Goal: Transaction & Acquisition: Book appointment/travel/reservation

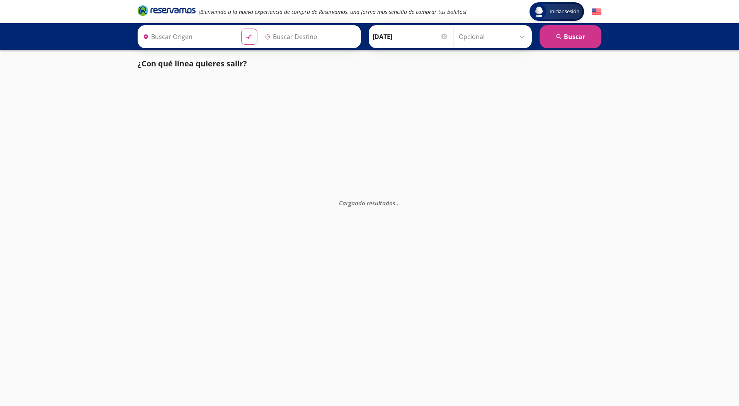
type input "[DATE][GEOGRAPHIC_DATA][PERSON_NAME], [GEOGRAPHIC_DATA]"
type input "[PERSON_NAME], [GEOGRAPHIC_DATA]"
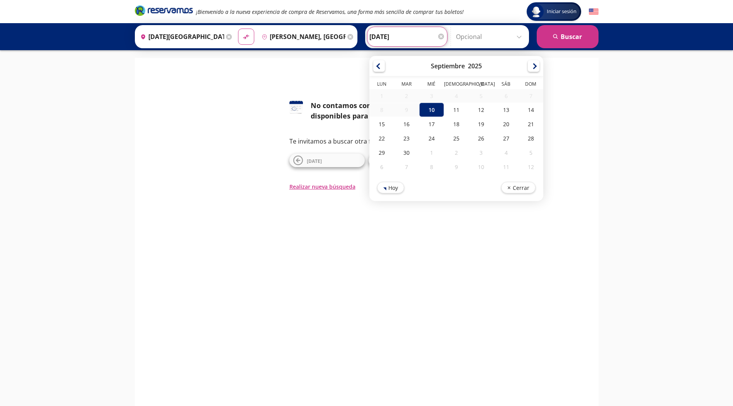
click at [391, 43] on input "[DATE]" at bounding box center [407, 36] width 76 height 19
click at [455, 110] on div "11" at bounding box center [456, 110] width 25 height 14
type input "[DATE]"
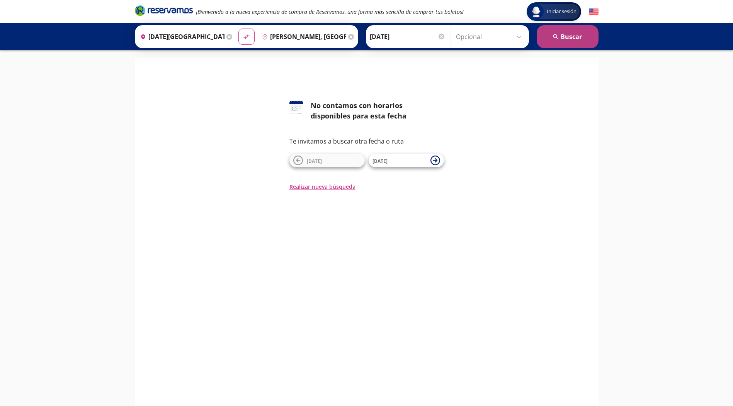
click at [569, 38] on button "search [GEOGRAPHIC_DATA]" at bounding box center [568, 36] width 62 height 23
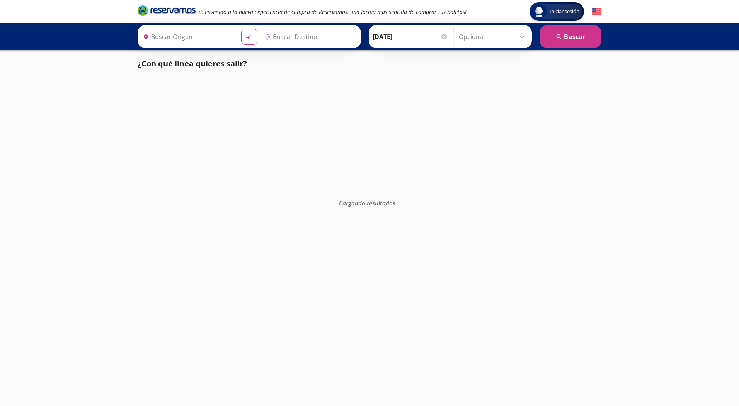
type input "[DATE][GEOGRAPHIC_DATA][PERSON_NAME], [GEOGRAPHIC_DATA]"
type input "[PERSON_NAME], [GEOGRAPHIC_DATA]"
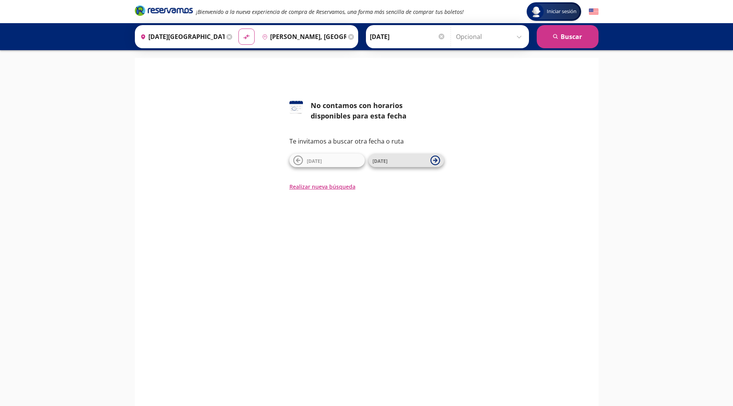
click at [396, 163] on span "[DATE]" at bounding box center [399, 160] width 54 height 9
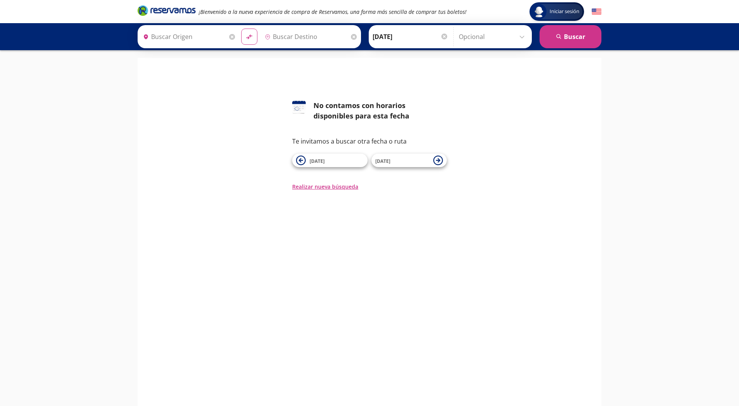
type input "[DATE][GEOGRAPHIC_DATA][PERSON_NAME], [GEOGRAPHIC_DATA]"
type input "[PERSON_NAME], [GEOGRAPHIC_DATA]"
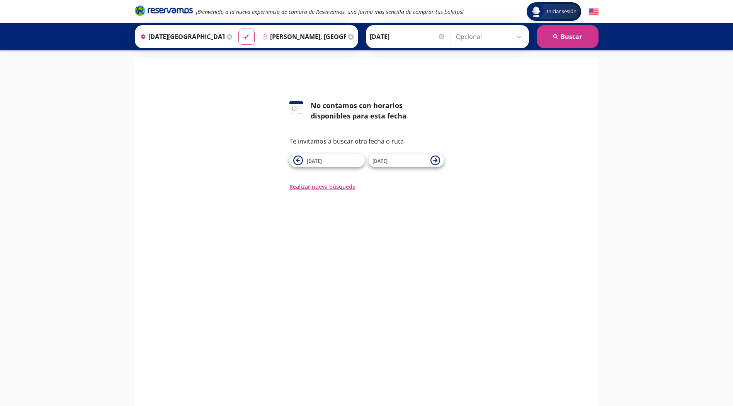
click at [224, 161] on div "126 No contamos con horarios disponibles para esta fecha Te invitamos a buscar …" at bounding box center [367, 145] width 452 height 90
